Goal: Transaction & Acquisition: Purchase product/service

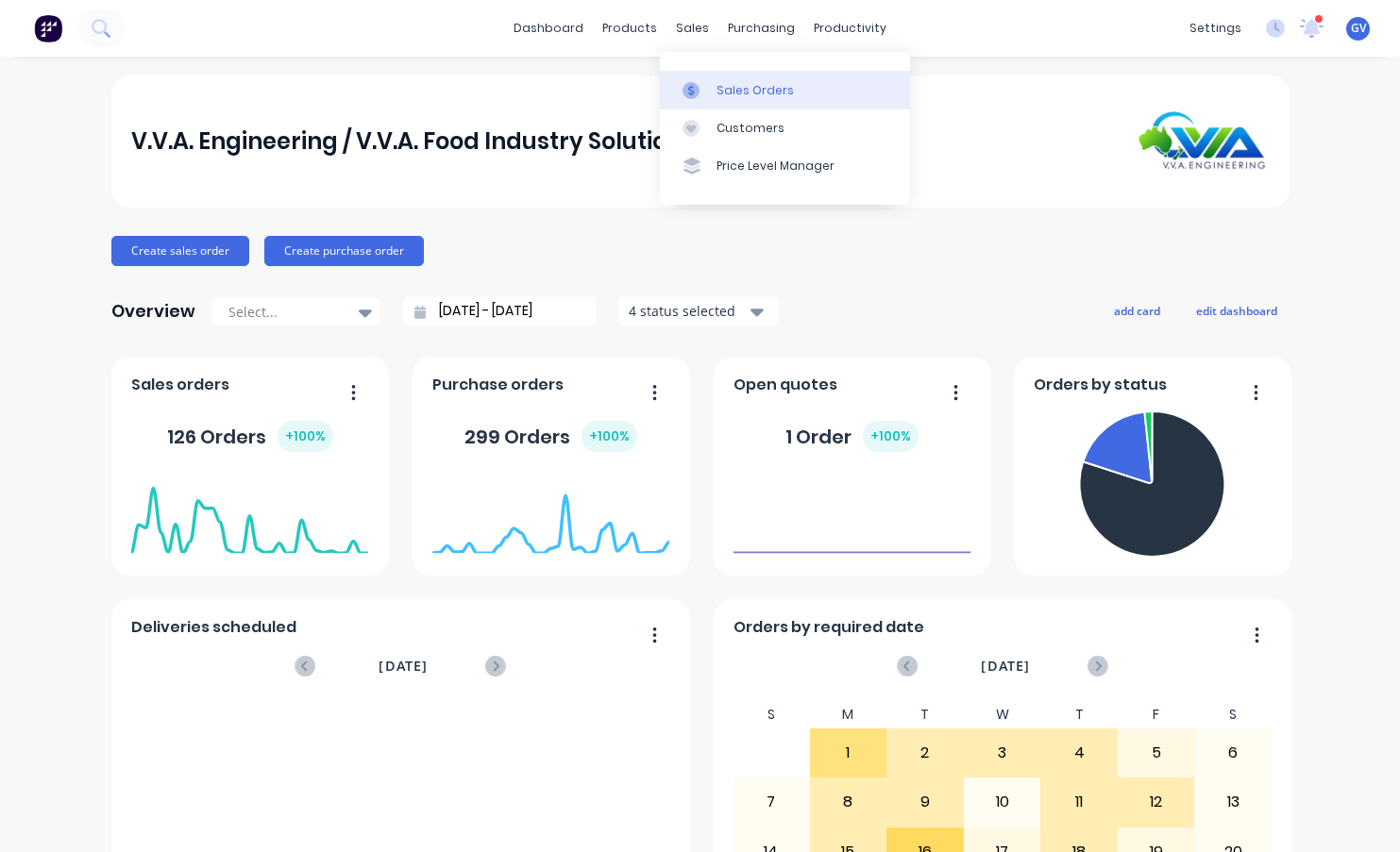
click at [760, 88] on div "Sales Orders" at bounding box center [755, 91] width 78 height 17
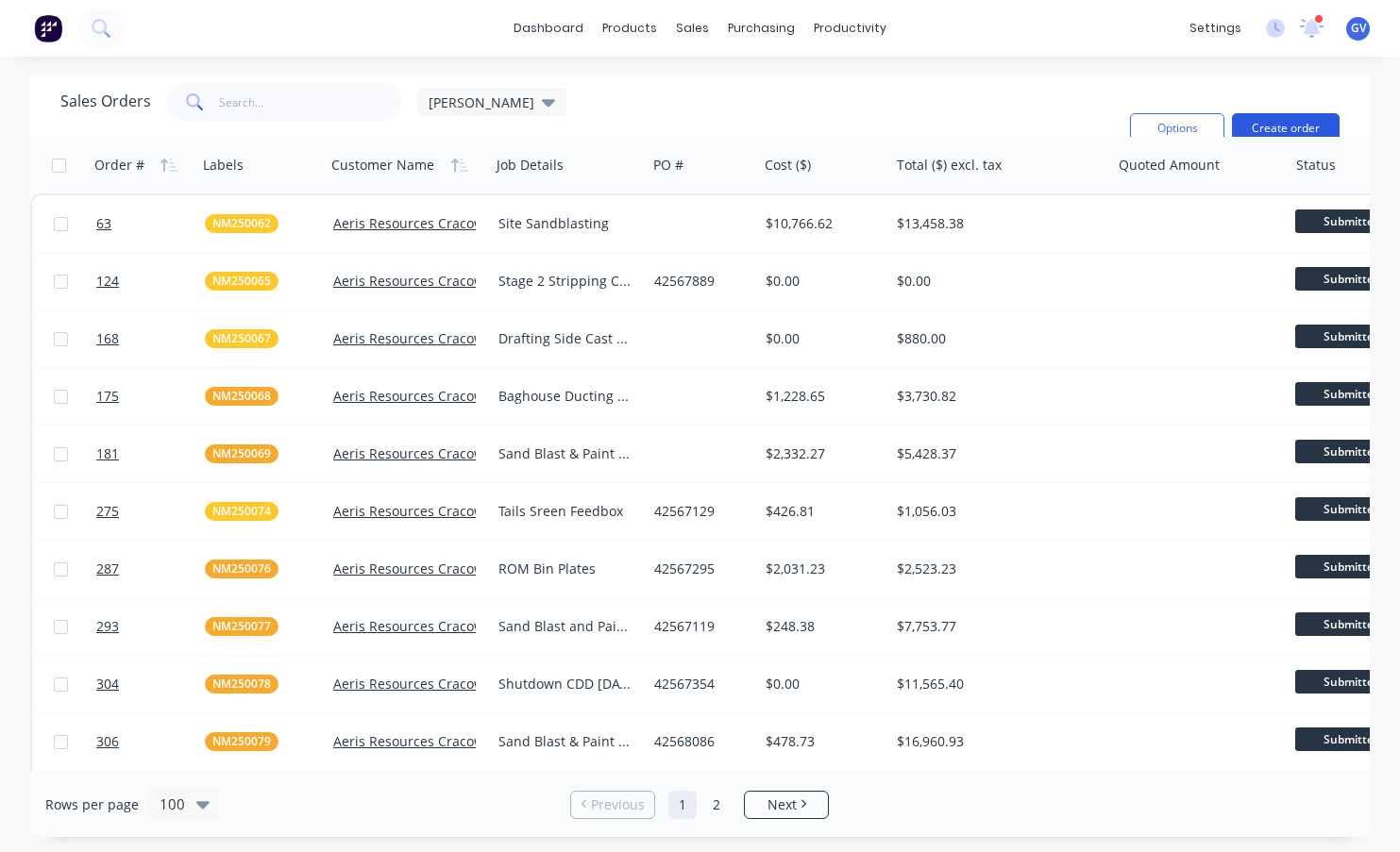
click at [1274, 113] on button "Create order" at bounding box center [1286, 128] width 107 height 30
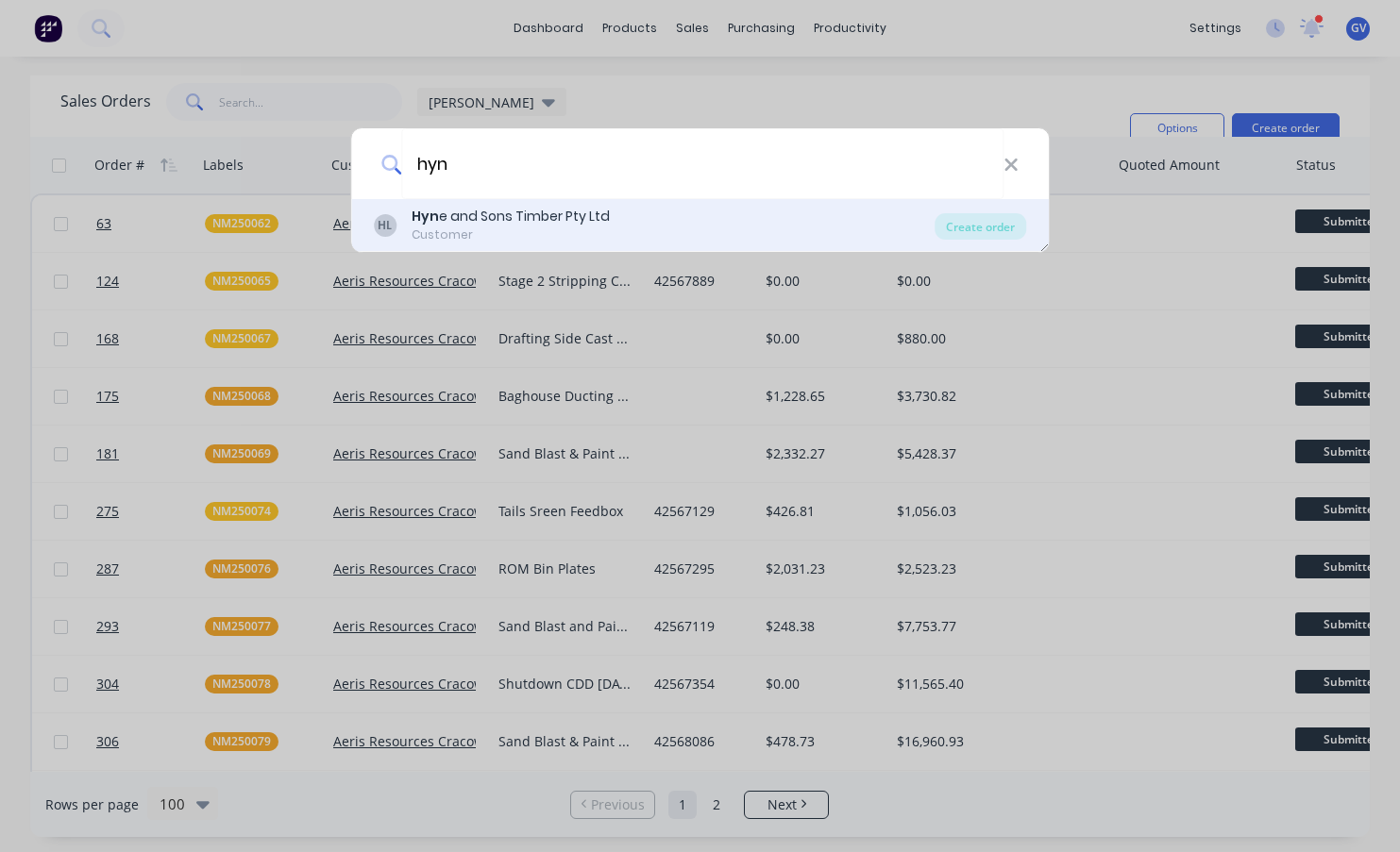
type input "hyn"
click at [457, 213] on div "Hyn e and Sons Timber Pty Ltd" at bounding box center [510, 216] width 199 height 20
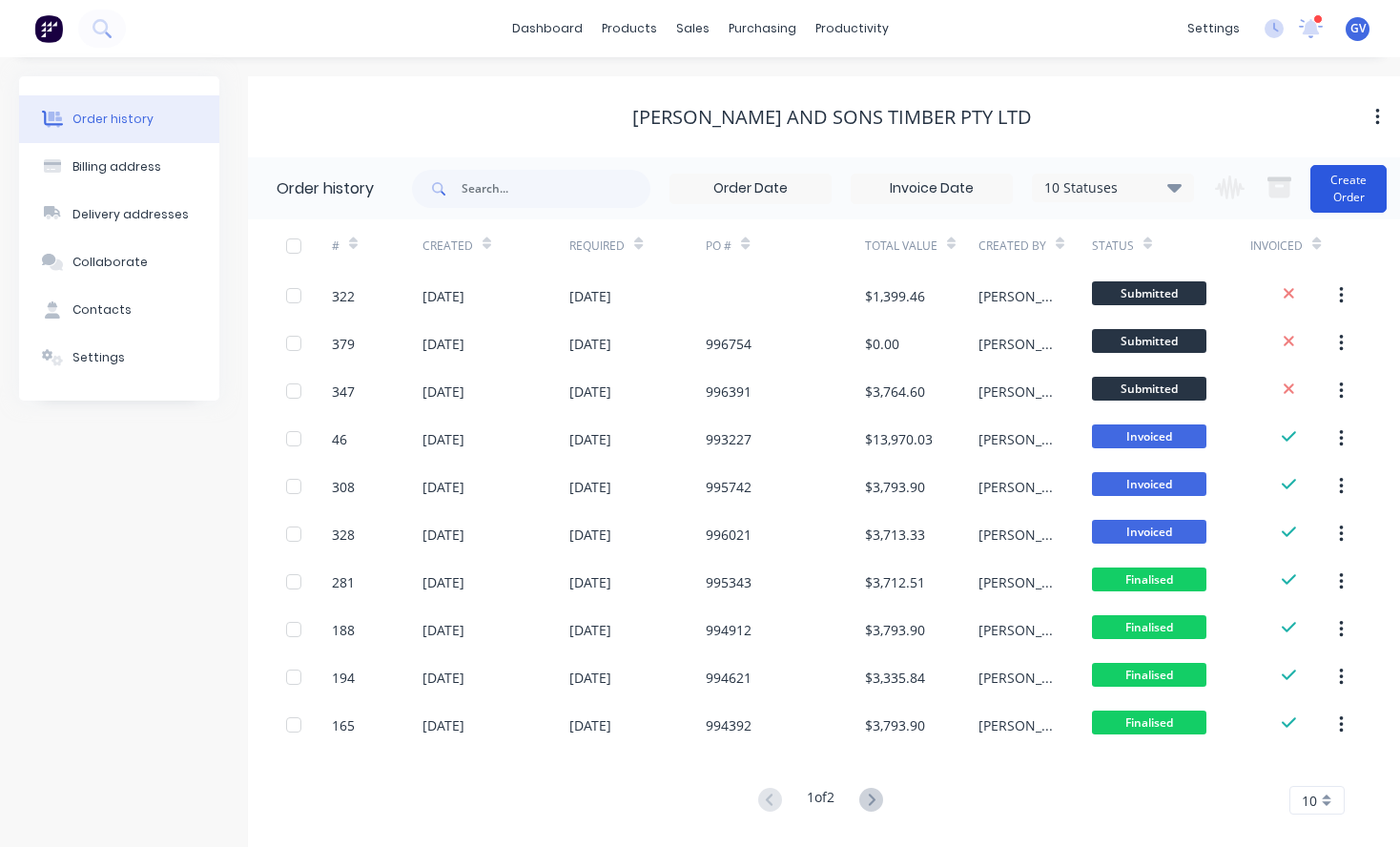
click at [1343, 183] on button "Create Order" at bounding box center [1349, 188] width 77 height 47
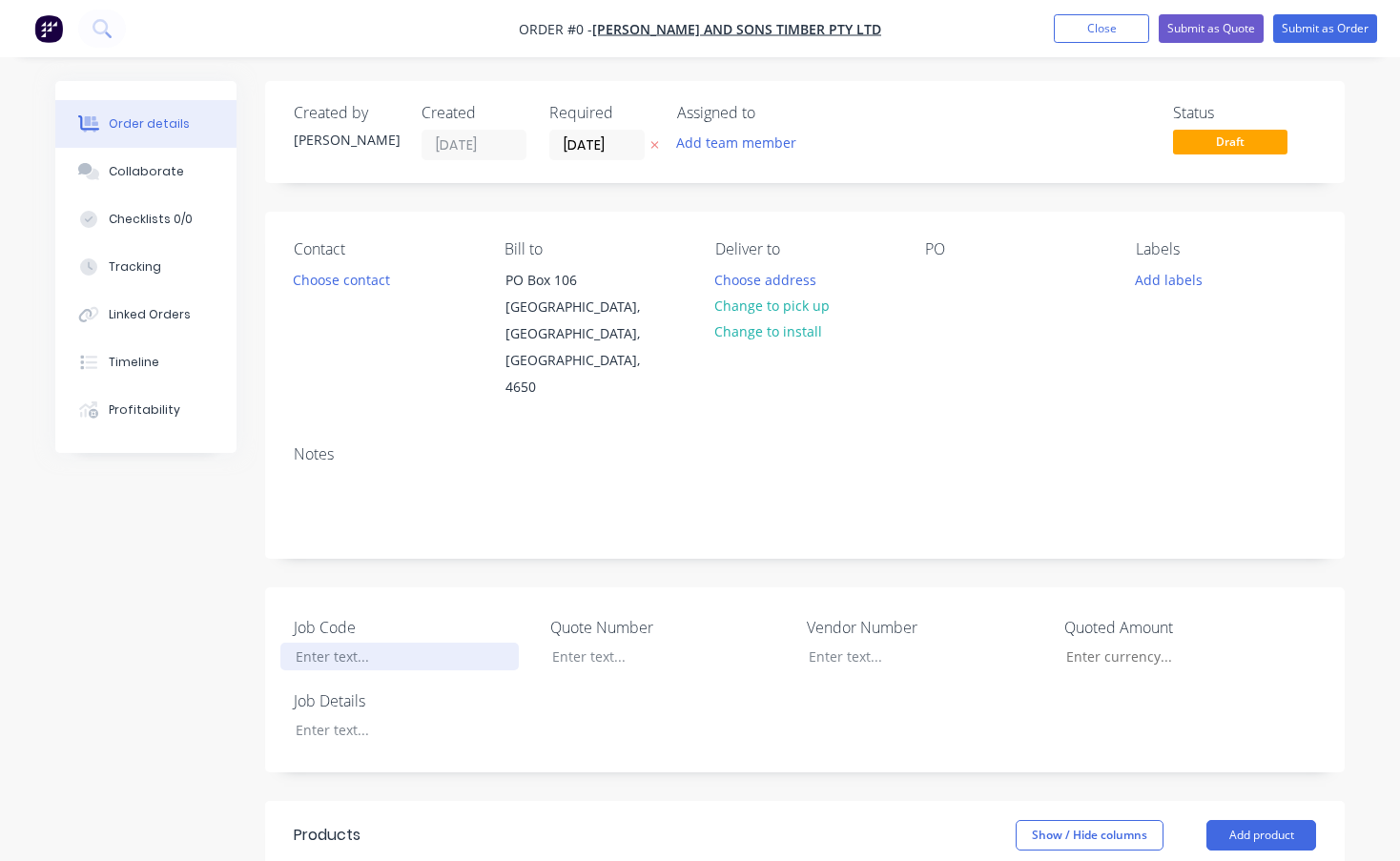
click at [337, 643] on div at bounding box center [399, 656] width 239 height 28
click at [341, 643] on div at bounding box center [399, 656] width 239 height 28
